Goal: Transaction & Acquisition: Obtain resource

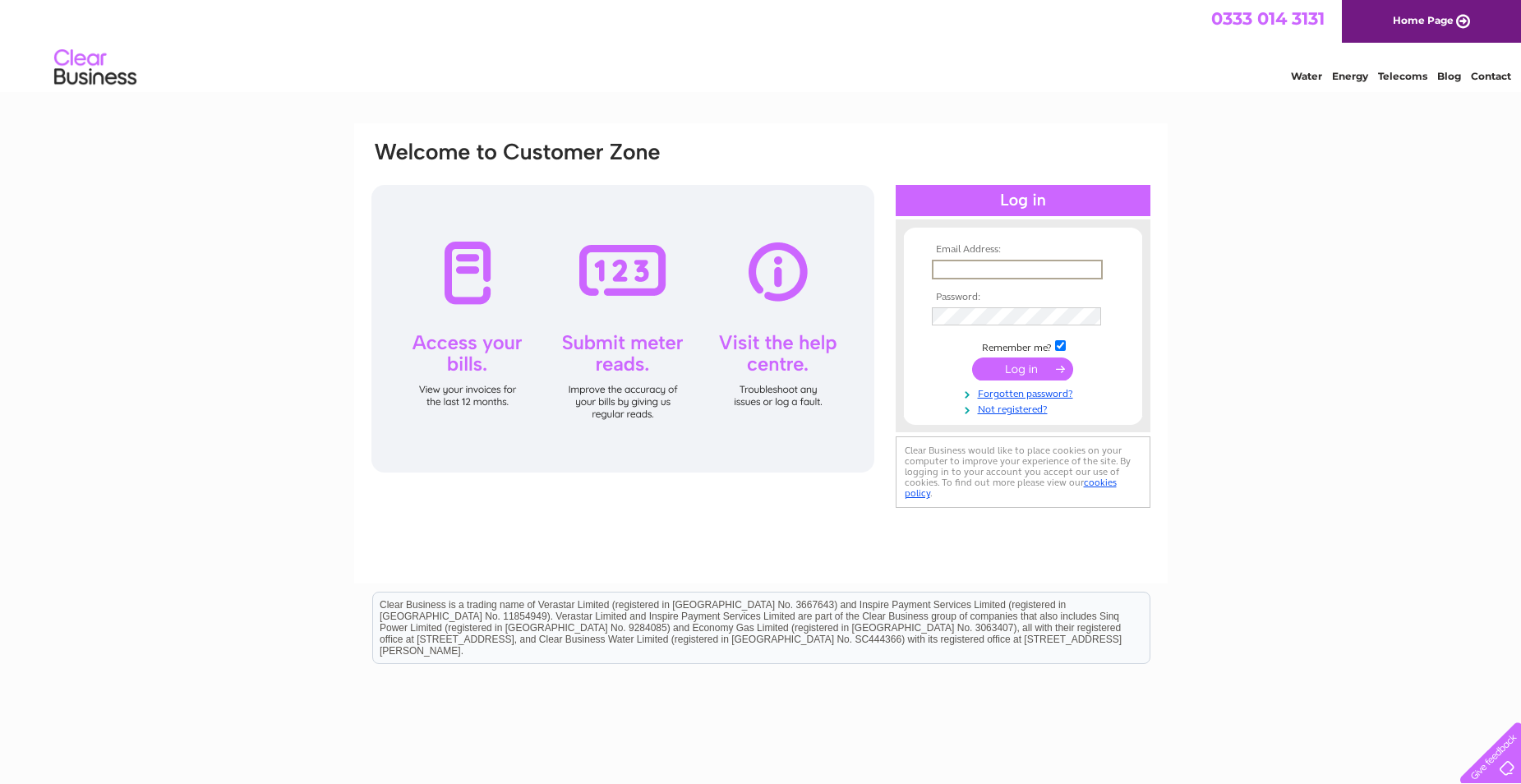
click at [990, 268] on input "text" at bounding box center [1017, 269] width 171 height 20
click at [981, 271] on input "text" at bounding box center [1016, 268] width 169 height 18
click at [984, 267] on input "text" at bounding box center [1017, 269] width 171 height 20
type input "cproger2009@gmail.com"
click at [1025, 370] on input "submit" at bounding box center [1022, 369] width 101 height 23
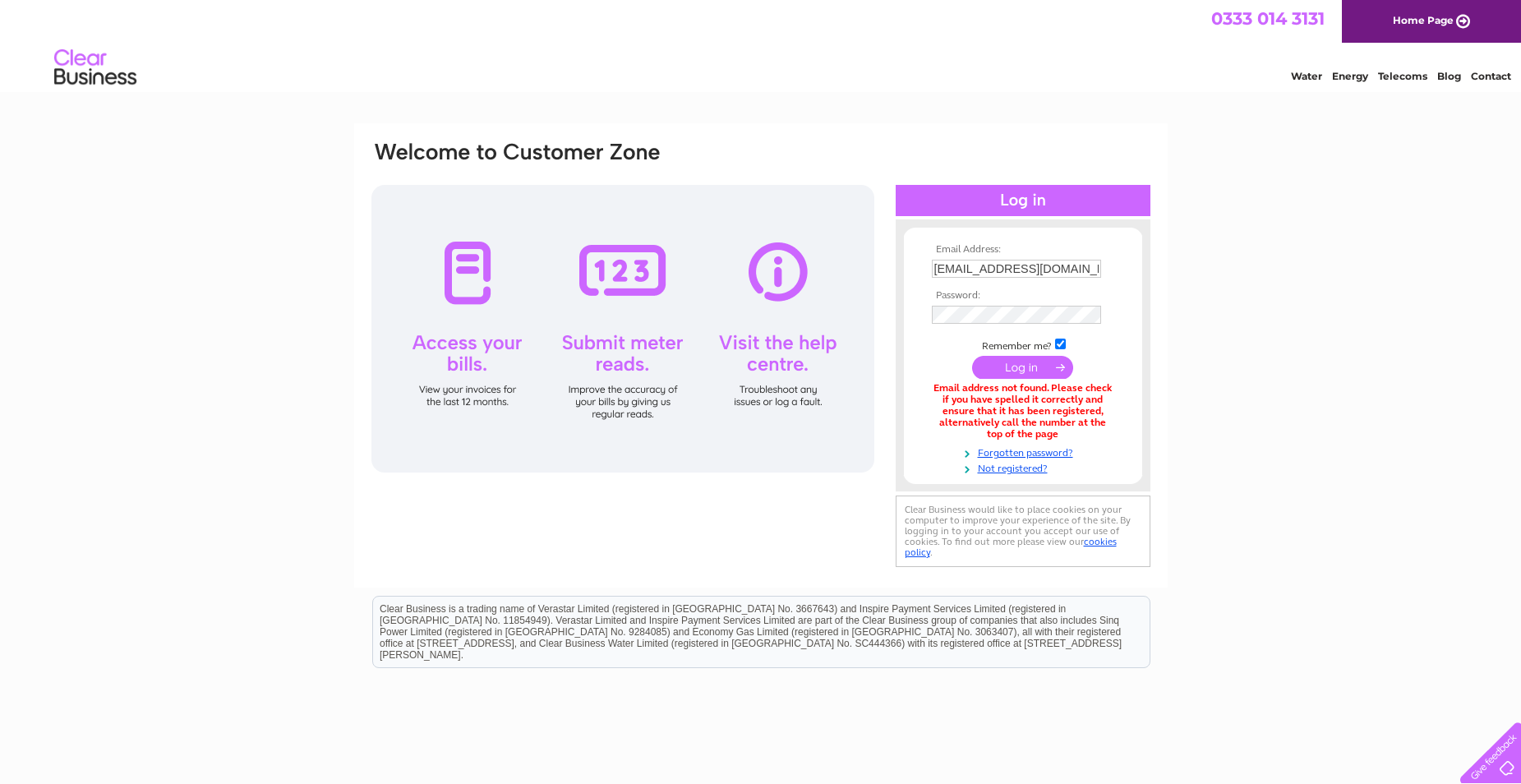
click at [1016, 270] on input "[EMAIL_ADDRESS][DOMAIN_NAME]" at bounding box center [1016, 268] width 169 height 18
click at [991, 271] on input "[EMAIL_ADDRESS][DOMAIN_NAME]" at bounding box center [1017, 269] width 171 height 20
click at [991, 271] on input "cproger2009@gmail.com" at bounding box center [1017, 269] width 171 height 20
drag, startPoint x: 1025, startPoint y: 261, endPoint x: 961, endPoint y: 279, distance: 66.5
click at [961, 279] on input "info@gmail.com" at bounding box center [1017, 269] width 171 height 20
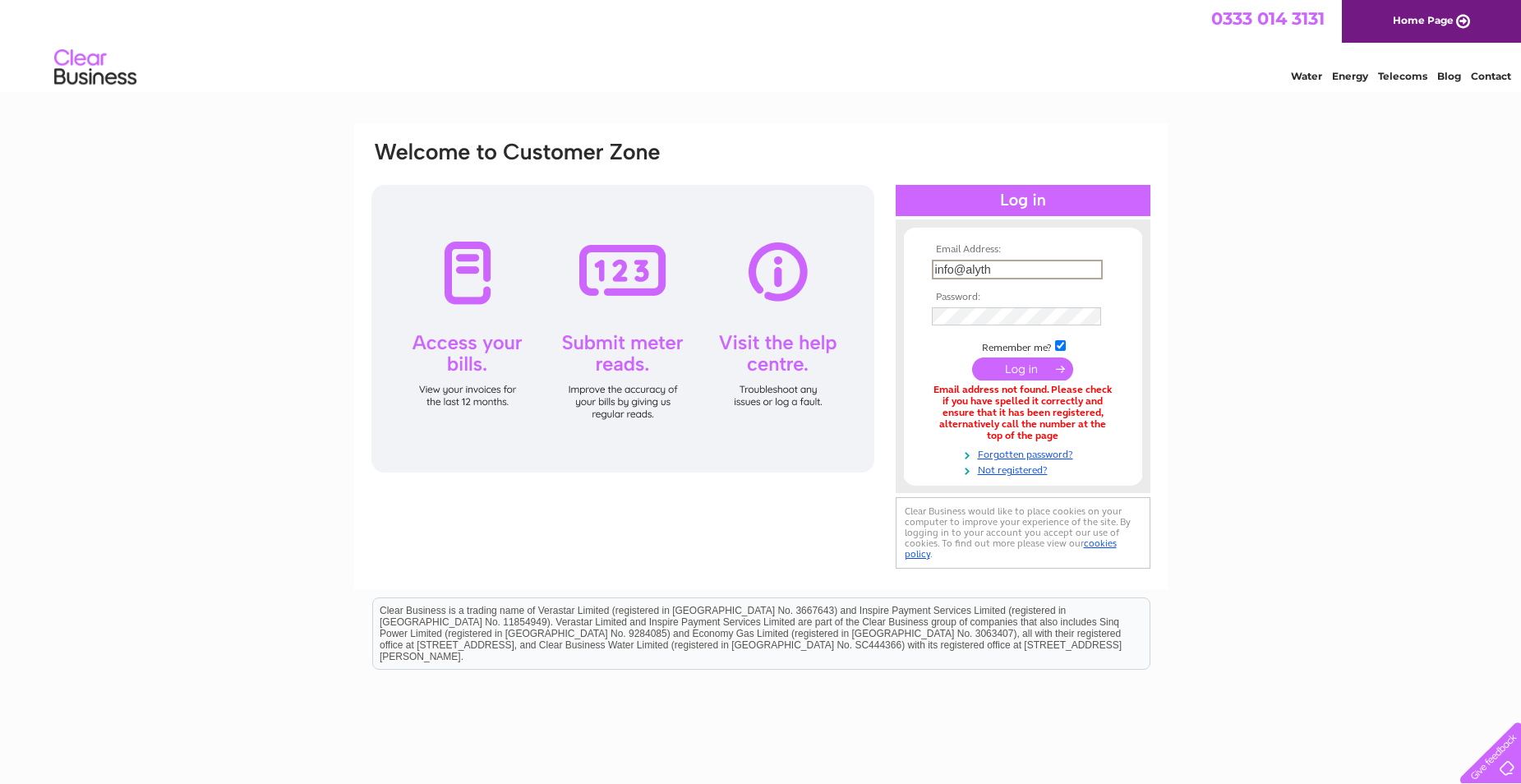
type input "info@alythgolfclub.co.uk"
click at [1022, 366] on input "submit" at bounding box center [1022, 367] width 101 height 23
click at [1016, 361] on input "submit" at bounding box center [1022, 367] width 101 height 23
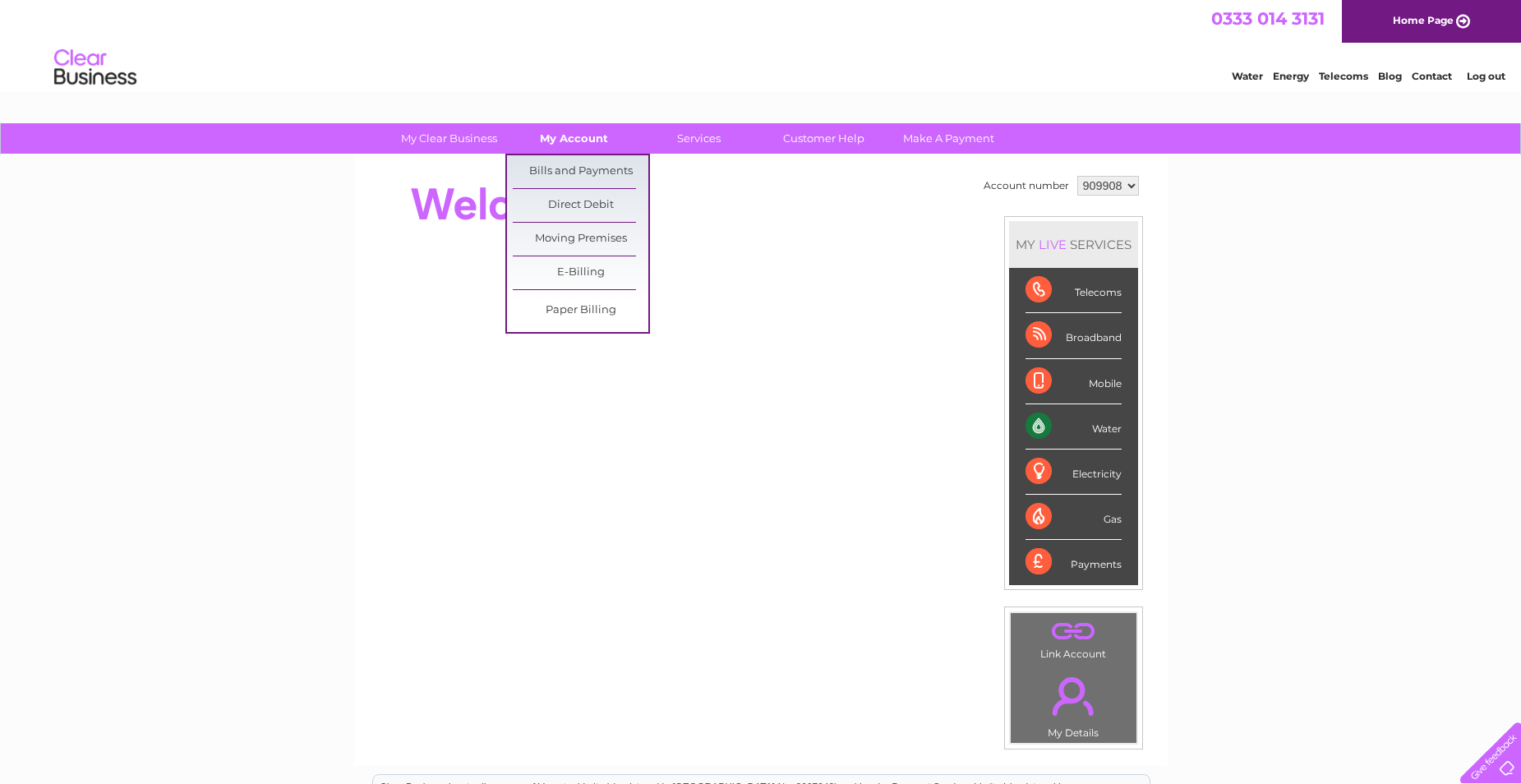
click at [602, 146] on link "My Account" at bounding box center [574, 138] width 135 height 30
click at [588, 174] on link "Bills and Payments" at bounding box center [580, 172] width 135 height 33
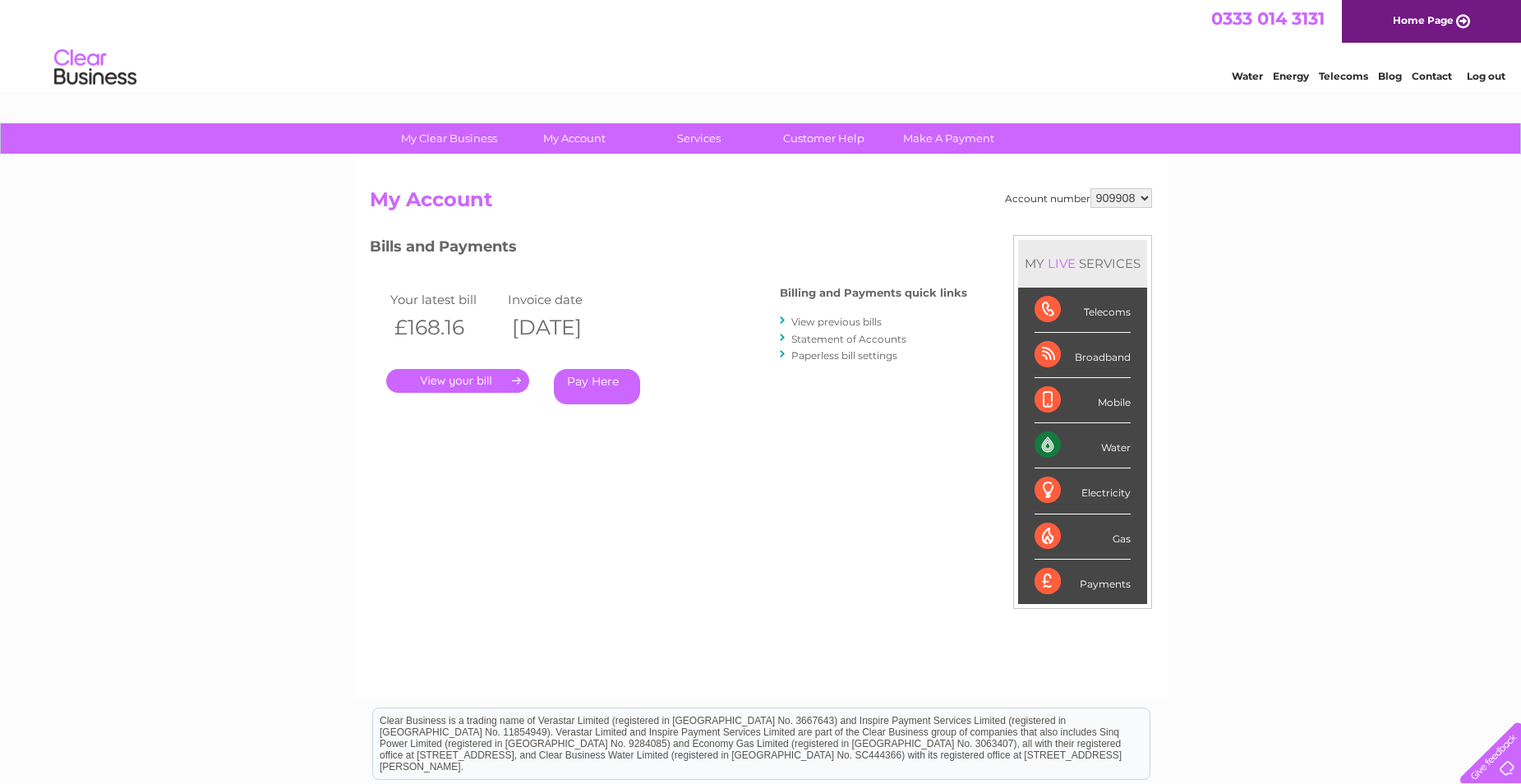
click at [470, 379] on link "." at bounding box center [457, 381] width 143 height 23
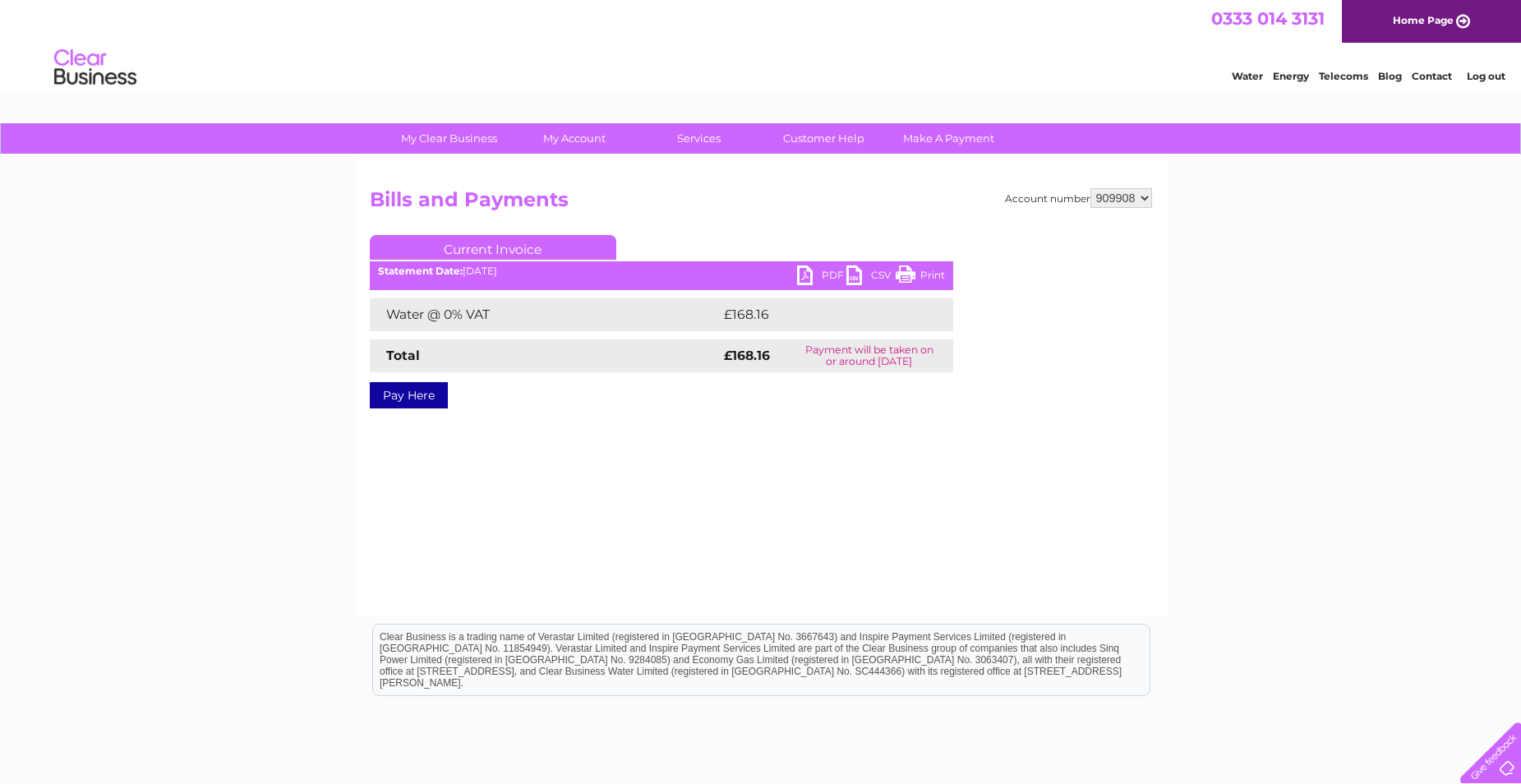
click at [815, 275] on link "PDF" at bounding box center [821, 277] width 49 height 23
click at [1428, 32] on link "Home Page" at bounding box center [1431, 22] width 179 height 43
click at [1486, 78] on link "Log out" at bounding box center [1485, 75] width 38 height 13
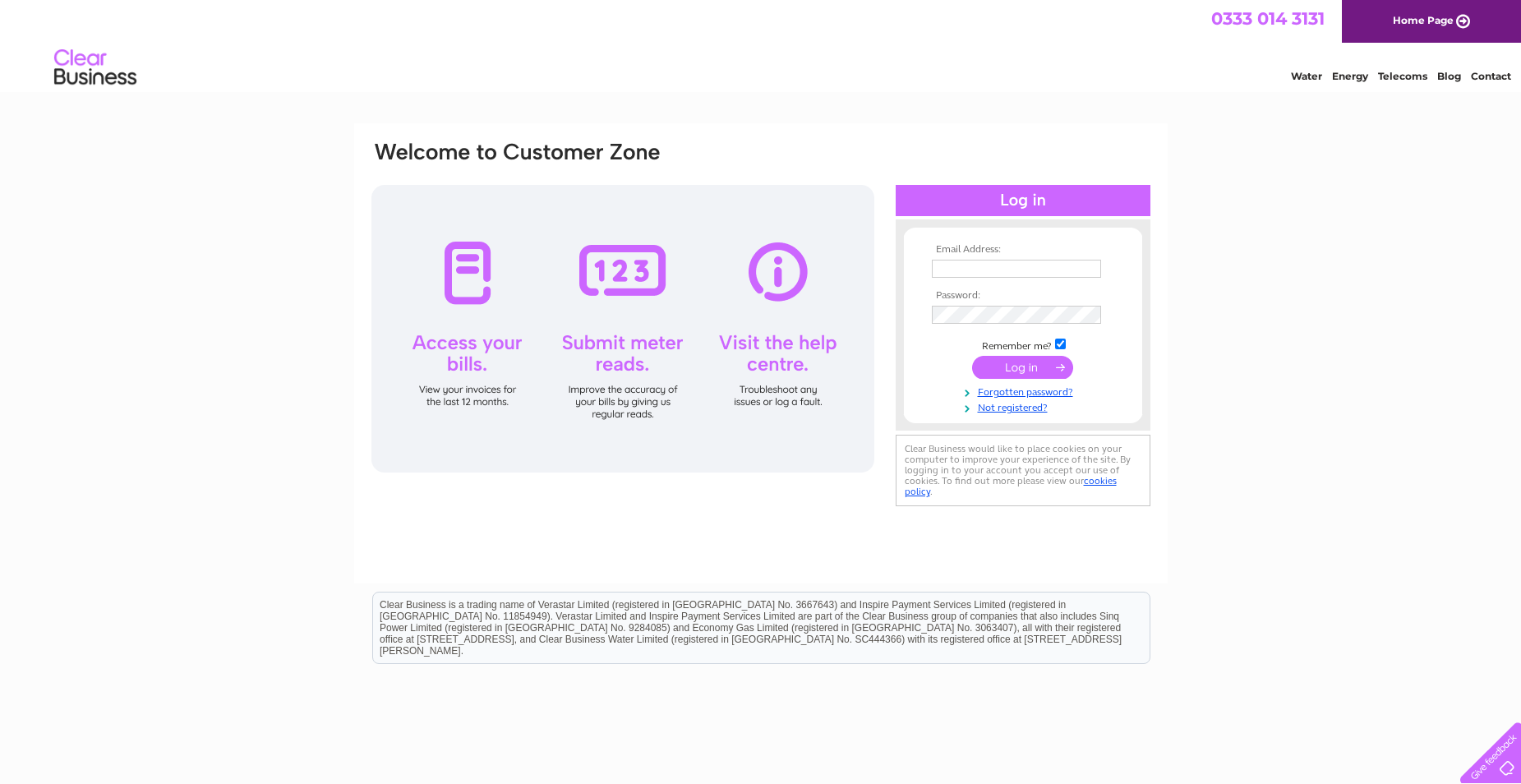
click at [1006, 274] on input "text" at bounding box center [1016, 268] width 169 height 18
click at [968, 271] on input "text" at bounding box center [1017, 269] width 171 height 20
type input "[EMAIL_ADDRESS][DOMAIN_NAME]"
click at [1169, 310] on div "Email Address: info@alythgolfclub.co.uk Password: Forgotten password?" at bounding box center [760, 493] width 1521 height 741
